Goal: Obtain resource: Obtain resource

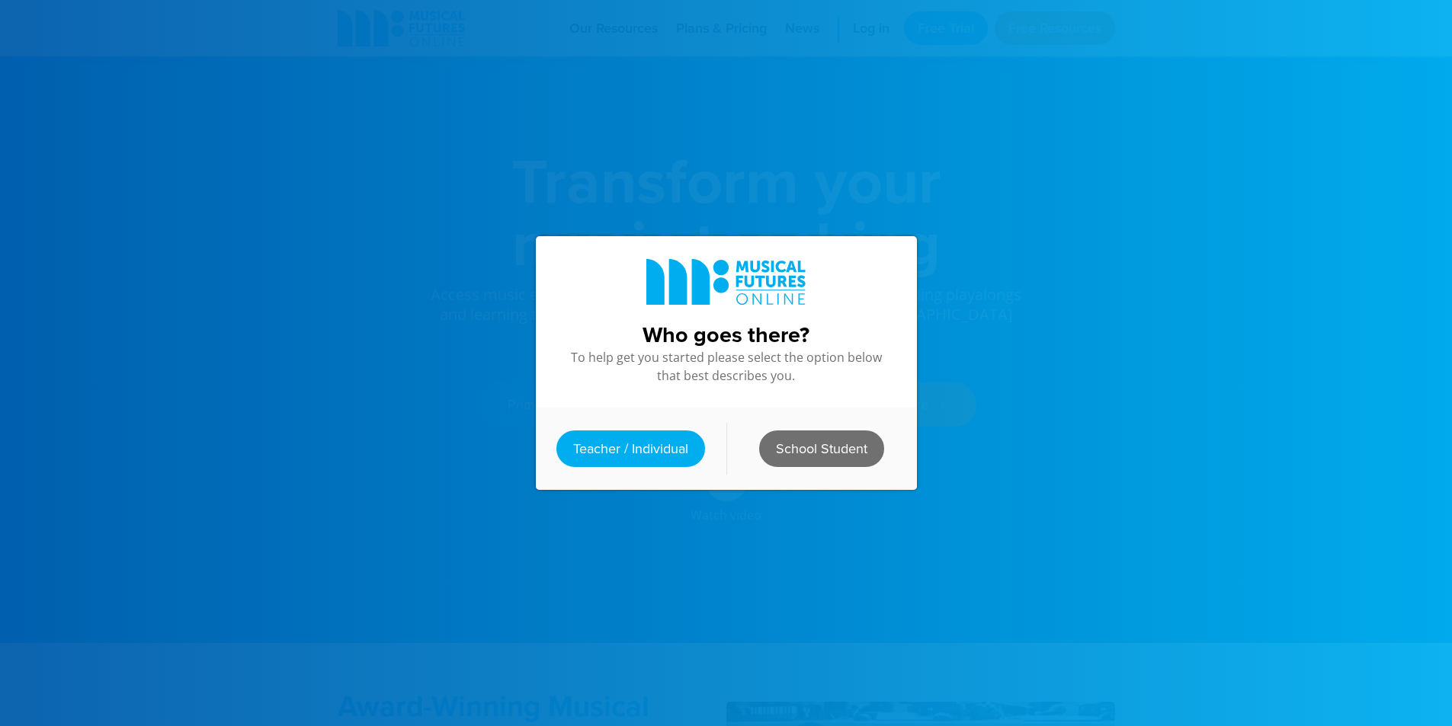
click at [831, 445] on link "School Student" at bounding box center [821, 449] width 125 height 37
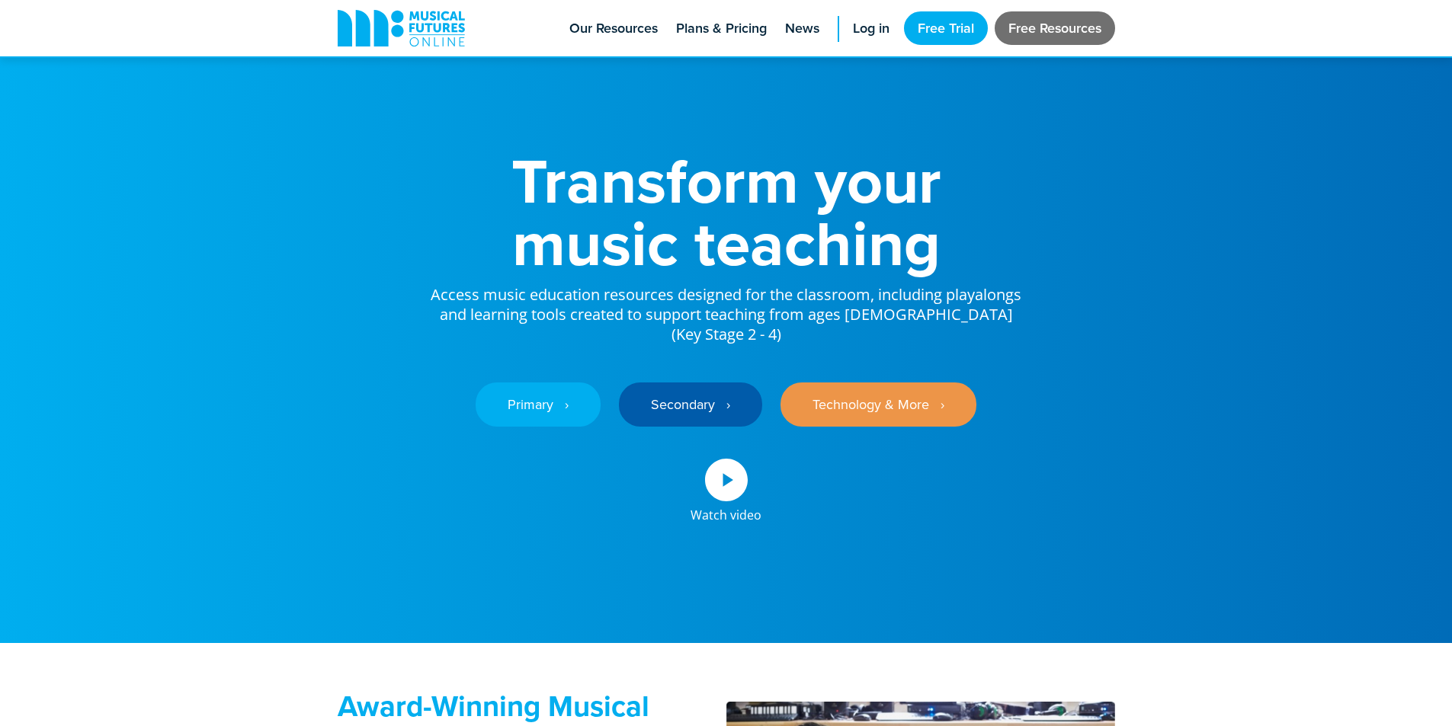
click at [1075, 30] on link "Free Resources" at bounding box center [1055, 28] width 120 height 34
click at [1048, 33] on link "Free Resources" at bounding box center [1055, 28] width 120 height 34
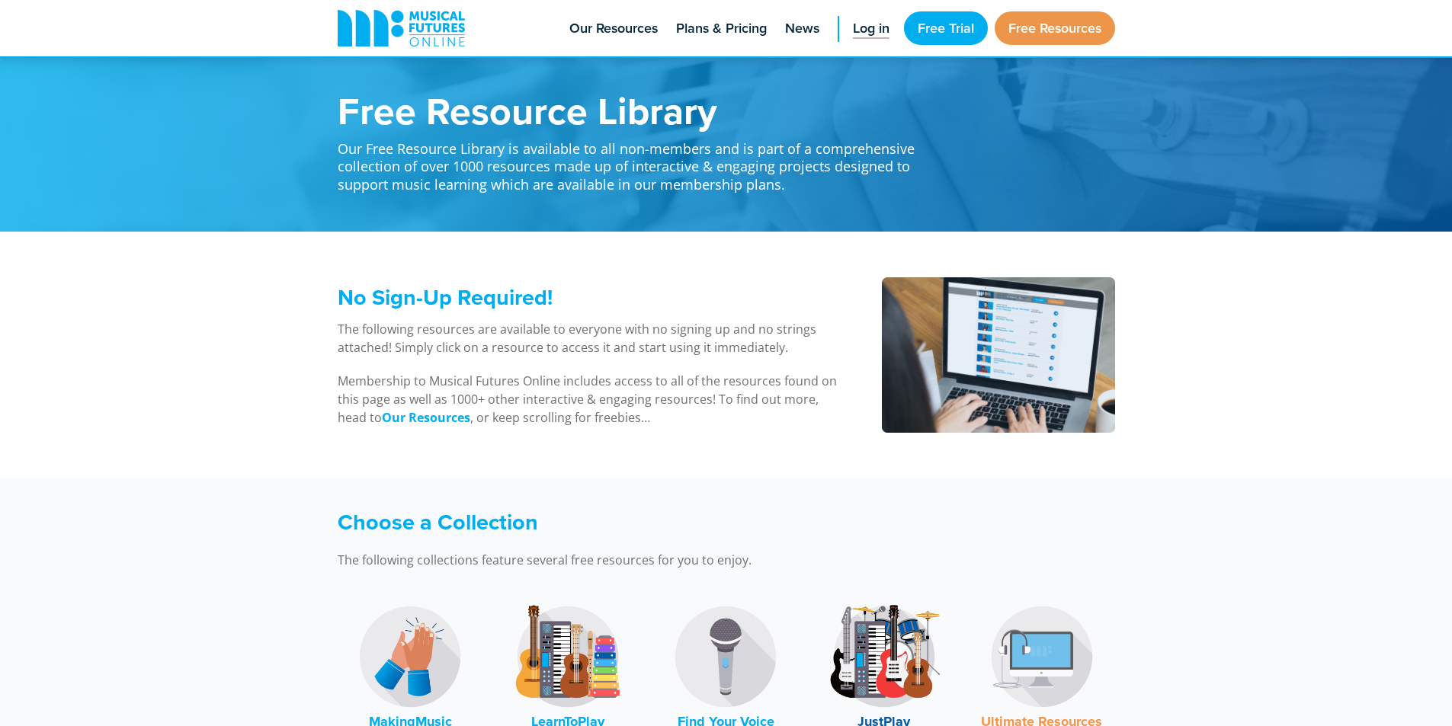
click at [873, 11] on link "Log in" at bounding box center [871, 28] width 52 height 56
